Goal: Transaction & Acquisition: Purchase product/service

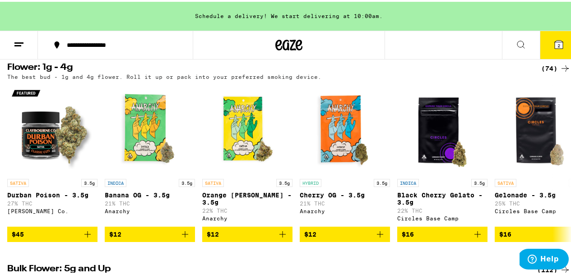
click at [550, 72] on div "(74)" at bounding box center [555, 66] width 29 height 11
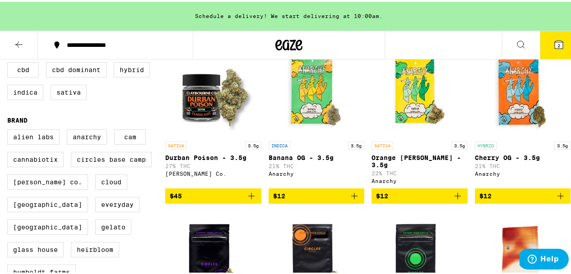
scroll to position [109, 0]
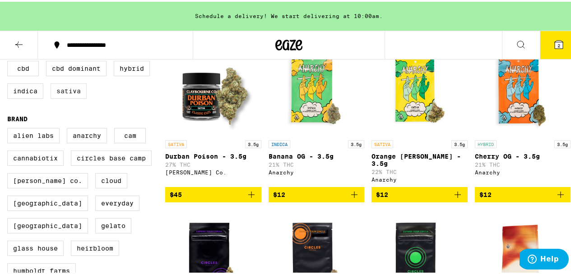
click at [70, 91] on label "Sativa" at bounding box center [69, 89] width 36 height 15
click at [9, 61] on input "Sativa" at bounding box center [9, 60] width 0 height 0
checkbox input "true"
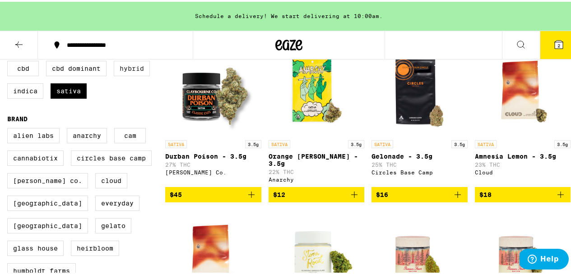
click at [124, 70] on label "Hybrid" at bounding box center [132, 66] width 36 height 15
click at [9, 61] on input "Hybrid" at bounding box center [9, 60] width 0 height 0
checkbox input "true"
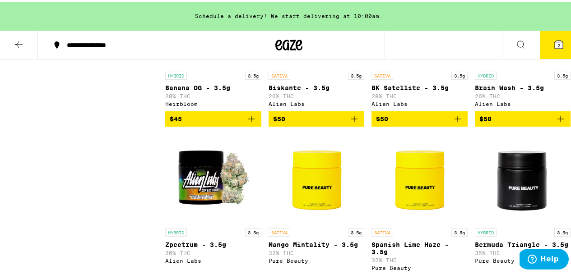
scroll to position [1476, 0]
